Goal: Information Seeking & Learning: Learn about a topic

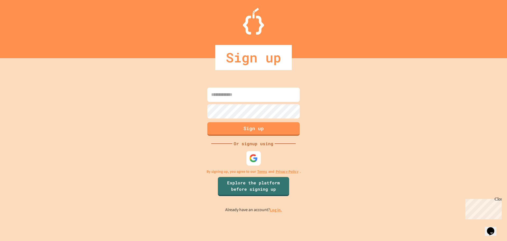
click at [258, 156] on div at bounding box center [254, 158] width 15 height 15
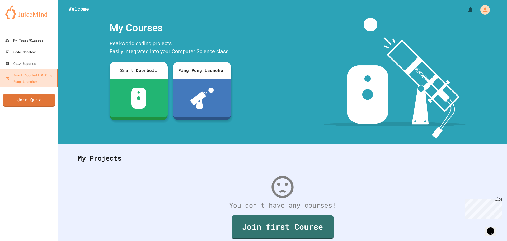
drag, startPoint x: 28, startPoint y: 31, endPoint x: 25, endPoint y: 32, distance: 2.8
click at [25, 32] on div at bounding box center [29, 29] width 58 height 11
click at [28, 38] on div "My Teams/Classes" at bounding box center [23, 40] width 39 height 7
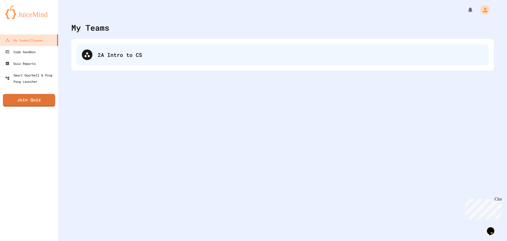
click at [190, 63] on div "2A Intro to CS" at bounding box center [283, 54] width 412 height 21
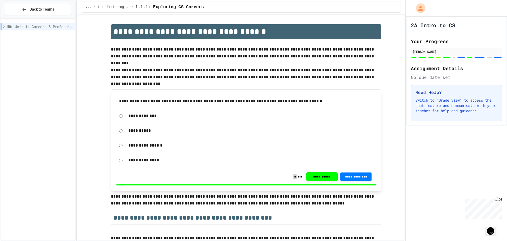
click at [52, 30] on div "Unit 1: Careers & Professionalism" at bounding box center [38, 27] width 75 height 8
click at [43, 47] on span "1.2: Professional Communication" at bounding box center [45, 46] width 56 height 6
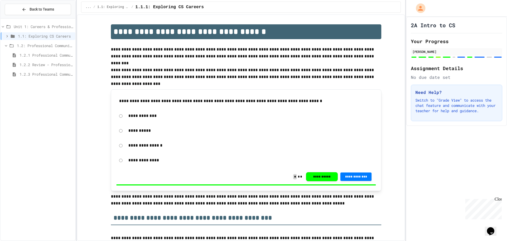
click at [42, 47] on span "1.2: Professional Communication" at bounding box center [45, 46] width 56 height 6
